Goal: Find specific page/section: Find specific page/section

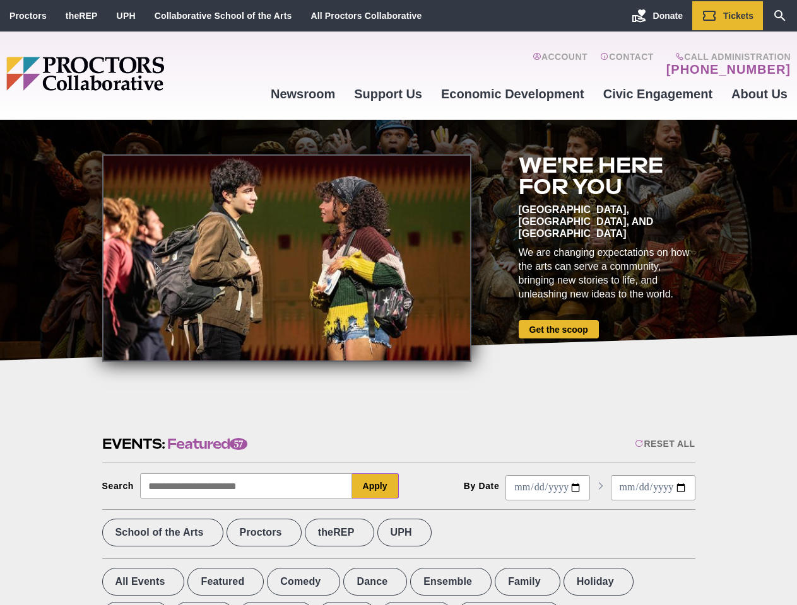
click at [398, 303] on div at bounding box center [286, 258] width 369 height 207
click at [663, 444] on div "Reset All" at bounding box center [664, 444] width 60 height 10
click at [375, 486] on button "Apply" at bounding box center [375, 486] width 47 height 25
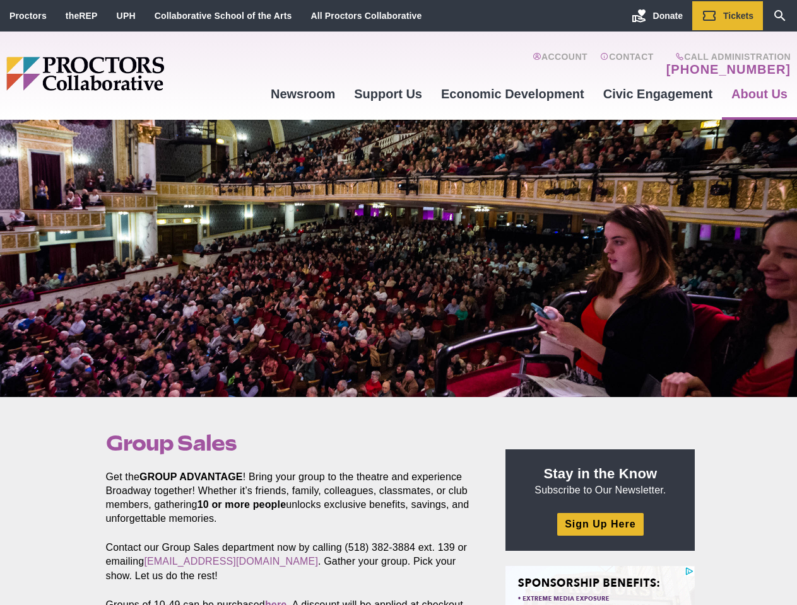
click at [398, 303] on div at bounding box center [398, 259] width 797 height 278
